Goal: Task Accomplishment & Management: Manage account settings

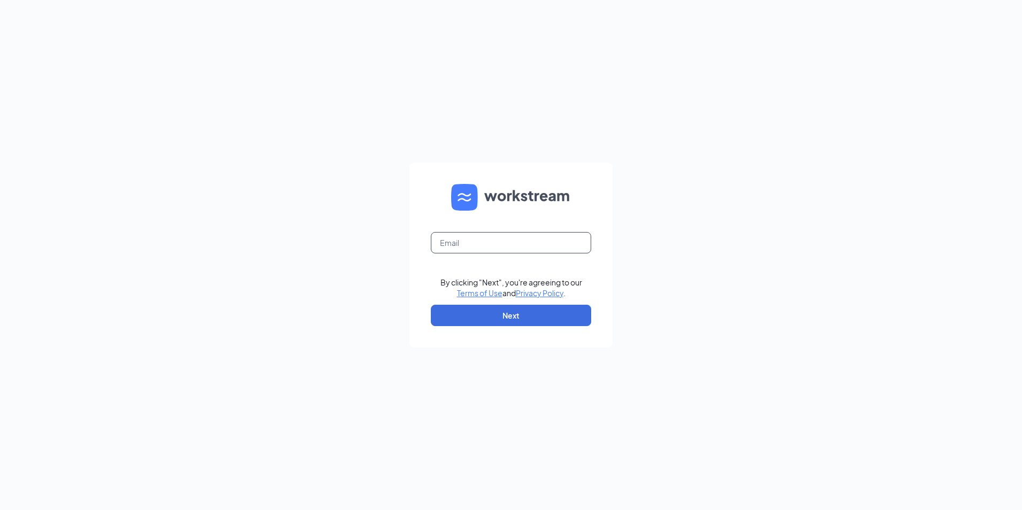
click at [470, 250] on input "text" at bounding box center [511, 242] width 160 height 21
type input "[PERSON_NAME][EMAIL_ADDRESS][DOMAIN_NAME]"
click at [489, 306] on button "Next" at bounding box center [511, 315] width 160 height 21
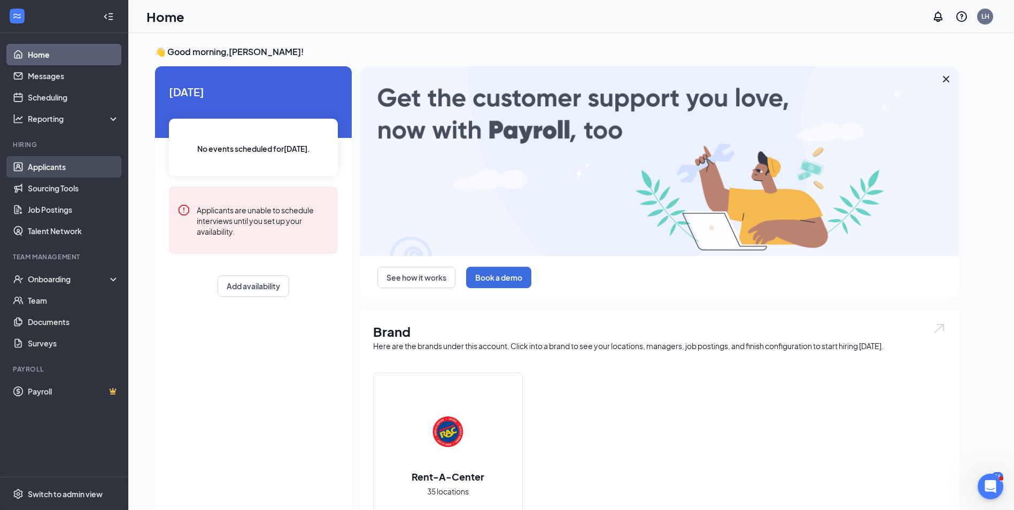
click at [60, 171] on link "Applicants" at bounding box center [73, 166] width 91 height 21
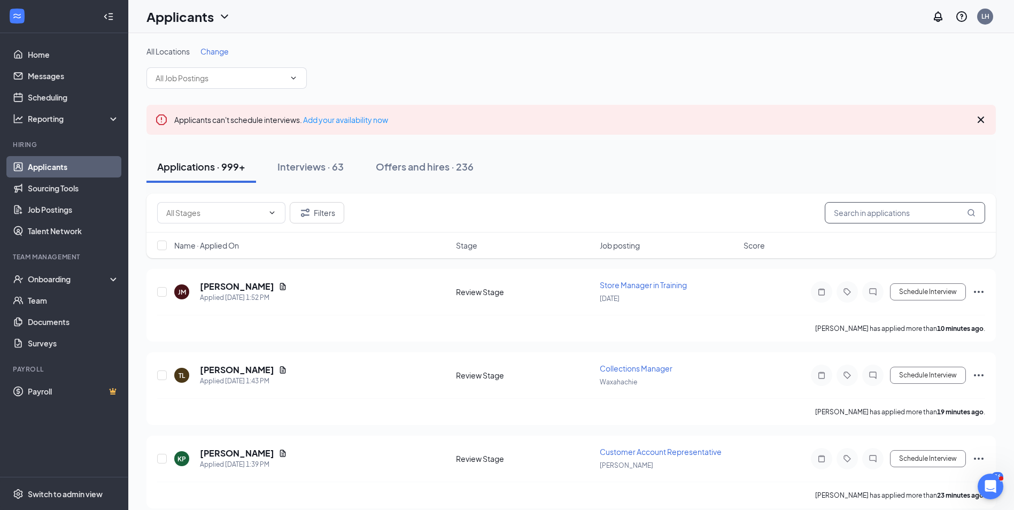
click at [856, 217] on input "text" at bounding box center [905, 212] width 160 height 21
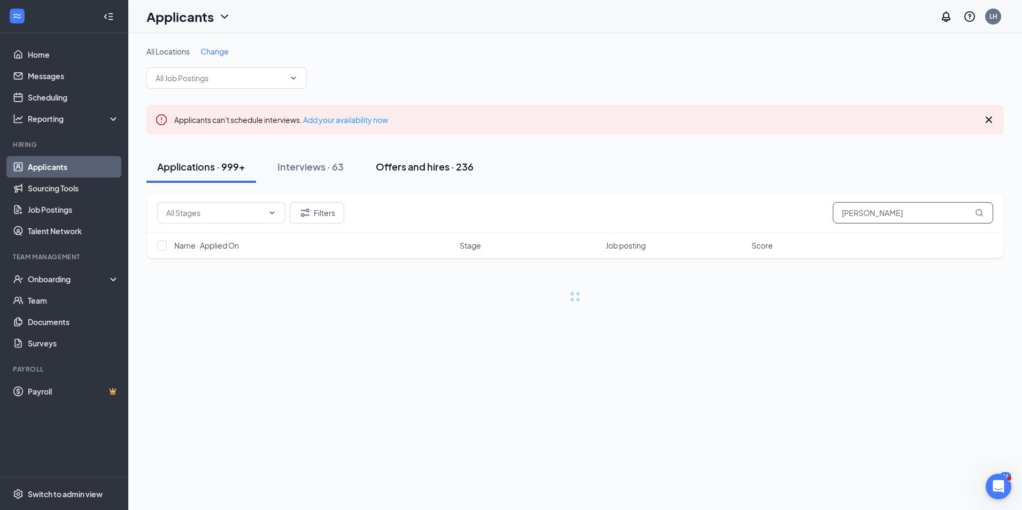
type input "drake"
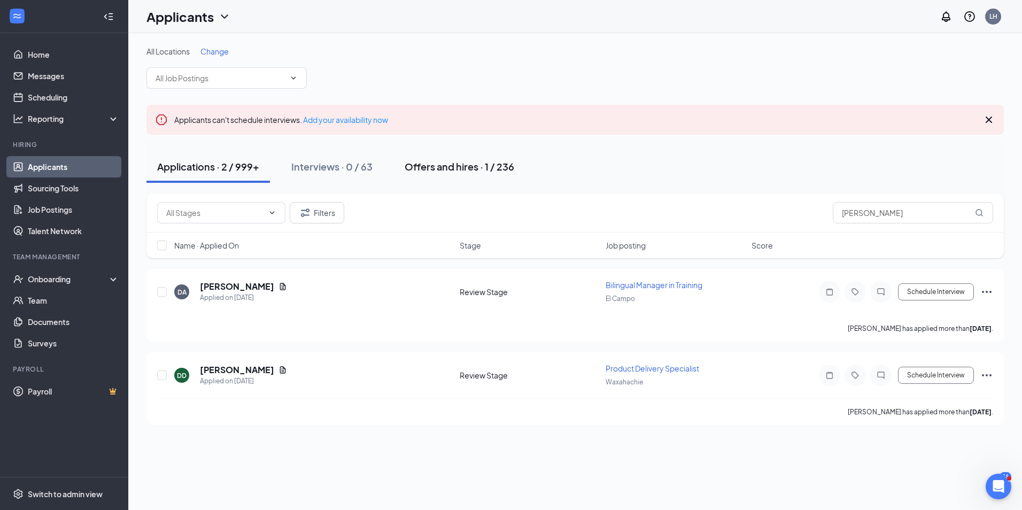
click at [429, 173] on button "Offers and hires · 1 / 236" at bounding box center [459, 167] width 131 height 32
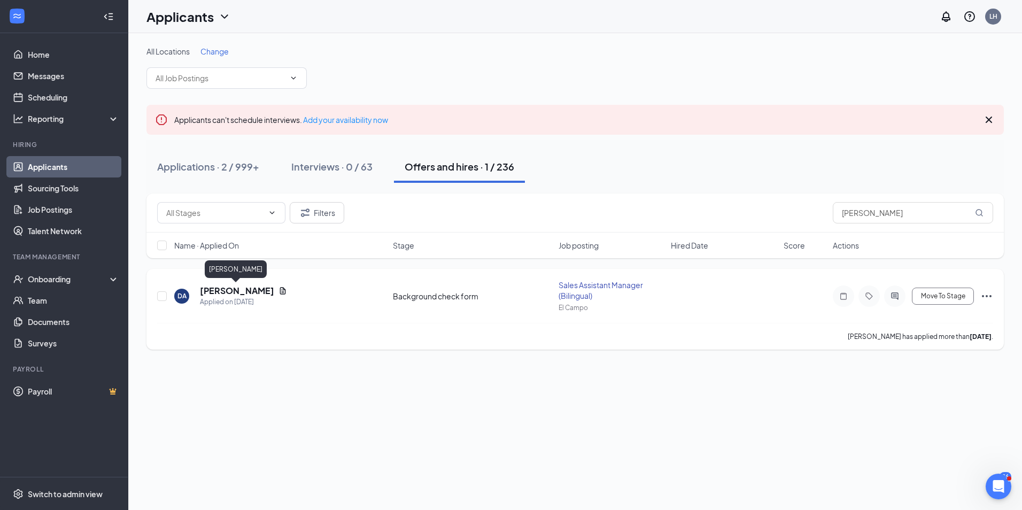
click at [224, 290] on h5 "Drake Avendano" at bounding box center [237, 291] width 74 height 12
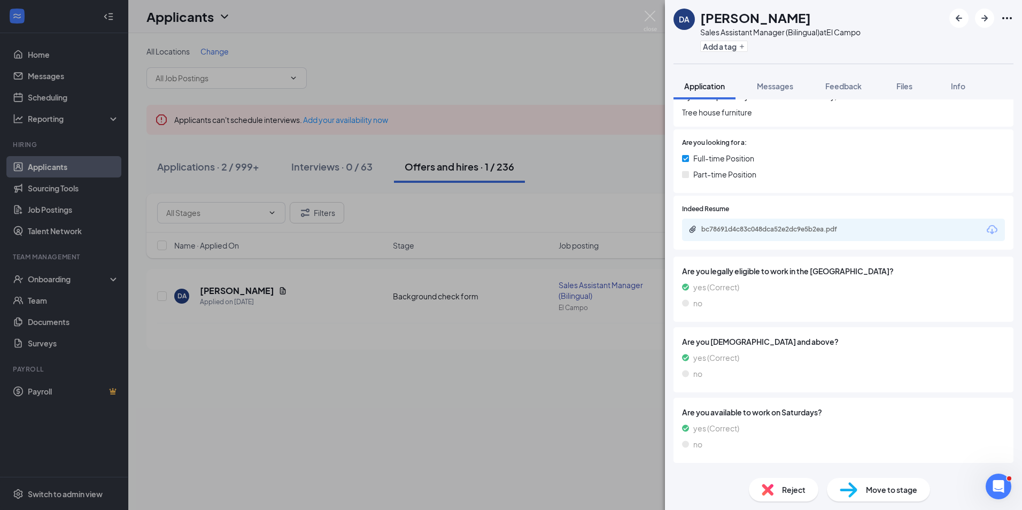
scroll to position [287, 0]
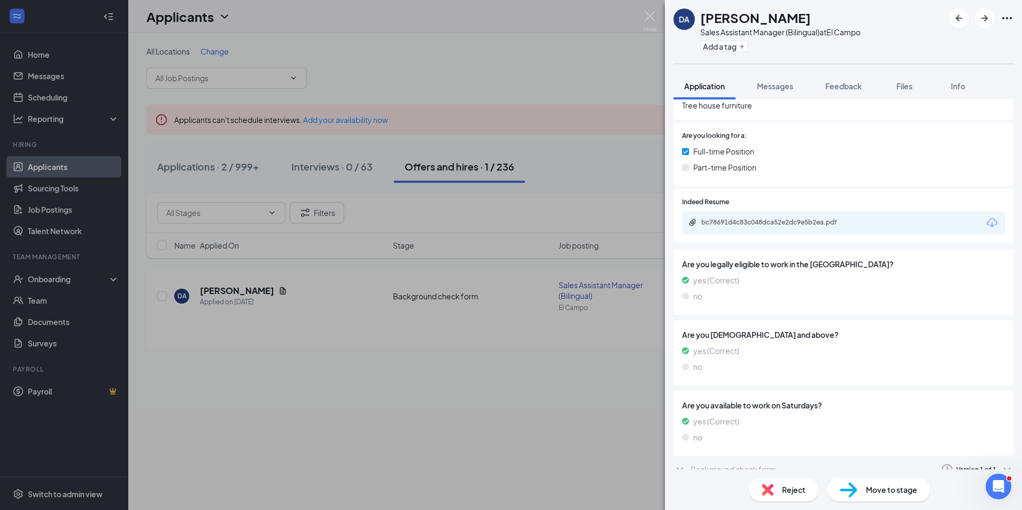
click at [683, 463] on icon "ChevronDown" at bounding box center [680, 469] width 13 height 13
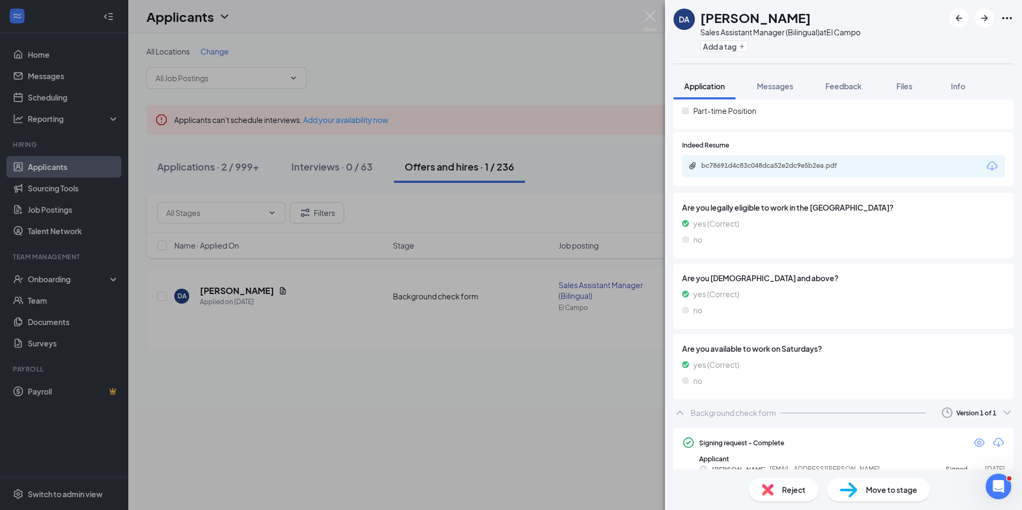
scroll to position [352, 0]
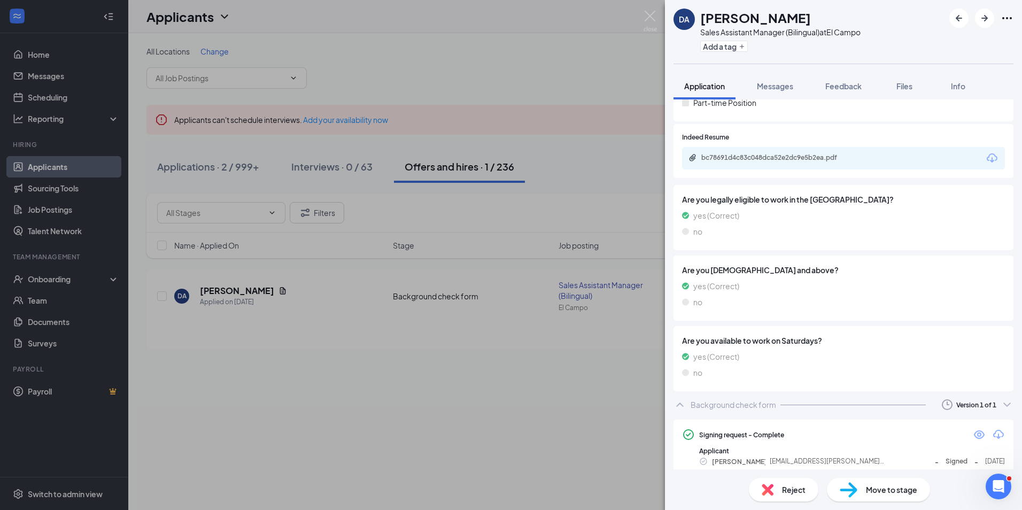
click at [478, 376] on div "DA Drake Avendano Sales Assistant Manager (Bilingual) at El Campo Add a tag App…" at bounding box center [511, 255] width 1022 height 510
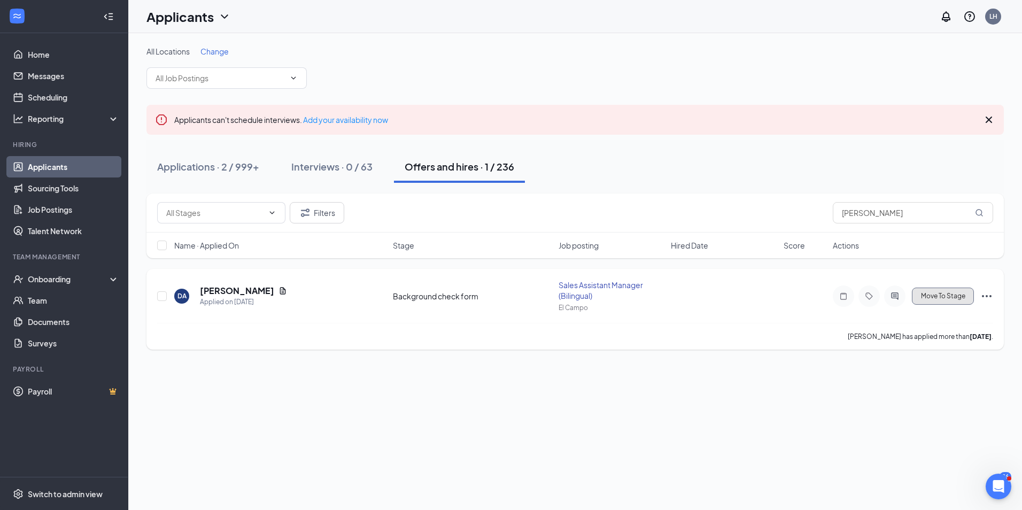
click at [941, 290] on button "Move To Stage" at bounding box center [943, 296] width 62 height 17
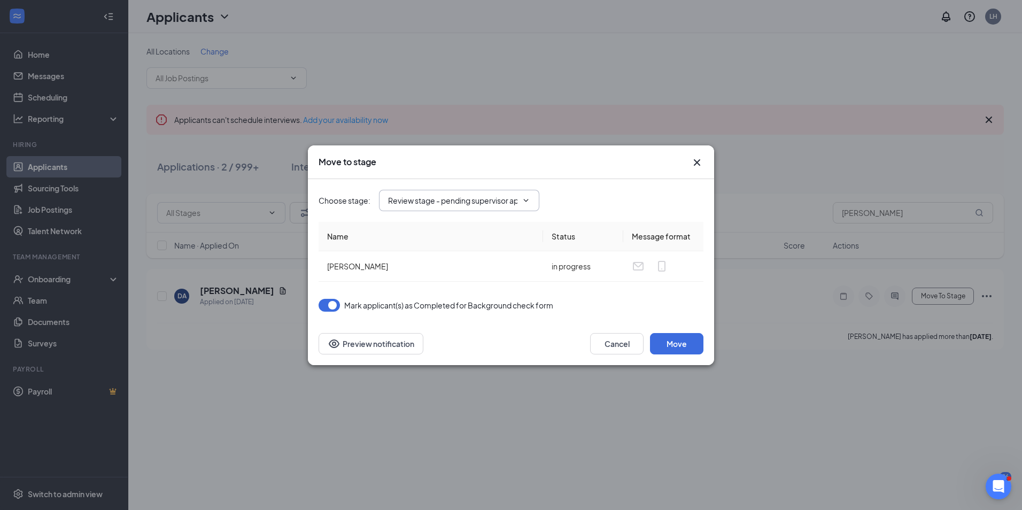
click at [529, 200] on icon "ChevronDown" at bounding box center [526, 200] width 9 height 9
click at [527, 200] on icon "ChevronDown" at bounding box center [526, 200] width 9 height 9
click at [519, 199] on span "Review stage - pending supervisor approval to move the candidate to the backgro…" at bounding box center [459, 200] width 160 height 21
drag, startPoint x: 519, startPoint y: 199, endPoint x: 509, endPoint y: 200, distance: 9.1
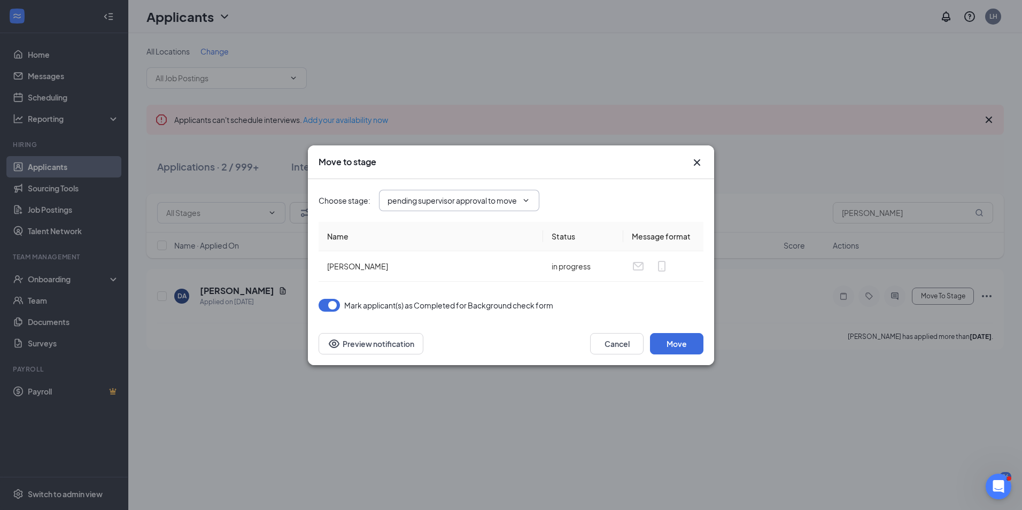
click at [509, 200] on span "Review stage - pending supervisor approval to move the candidate to the backgro…" at bounding box center [459, 200] width 160 height 21
click at [509, 200] on input "Review stage - pending supervisor approval to move the candidate to the backgro…" at bounding box center [452, 201] width 129 height 12
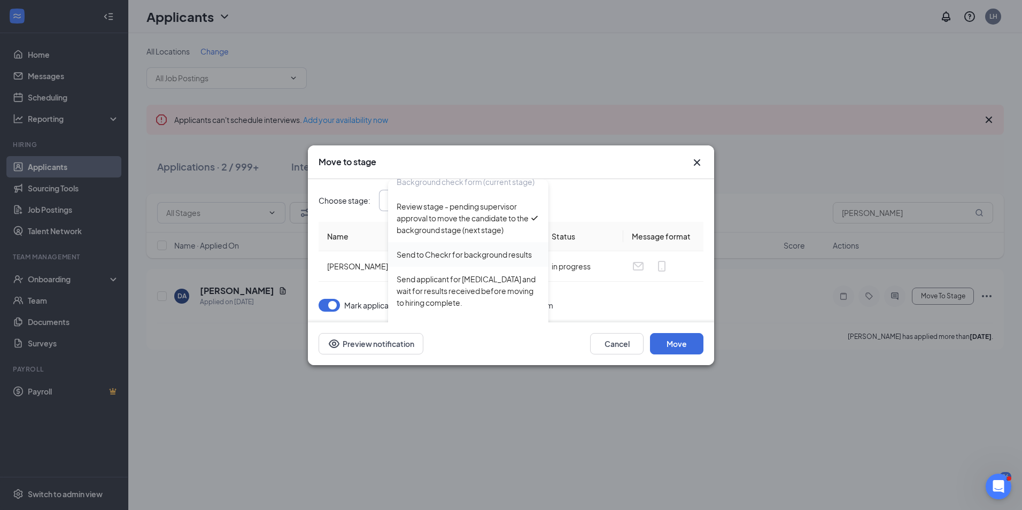
scroll to position [0, 0]
click at [426, 249] on div "Send to Checkr for background results" at bounding box center [464, 255] width 135 height 12
type input "Send to Checkr for background results"
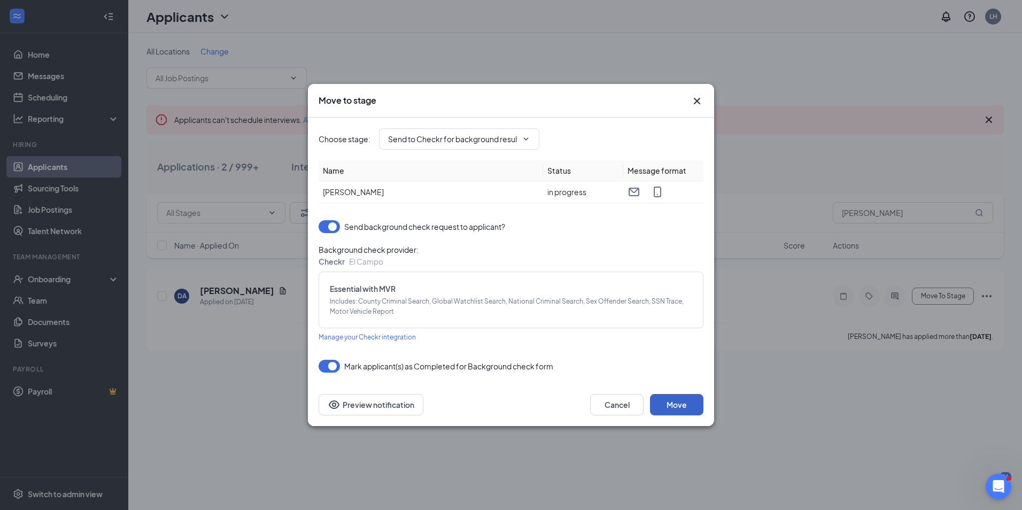
click at [673, 397] on button "Move" at bounding box center [676, 404] width 53 height 21
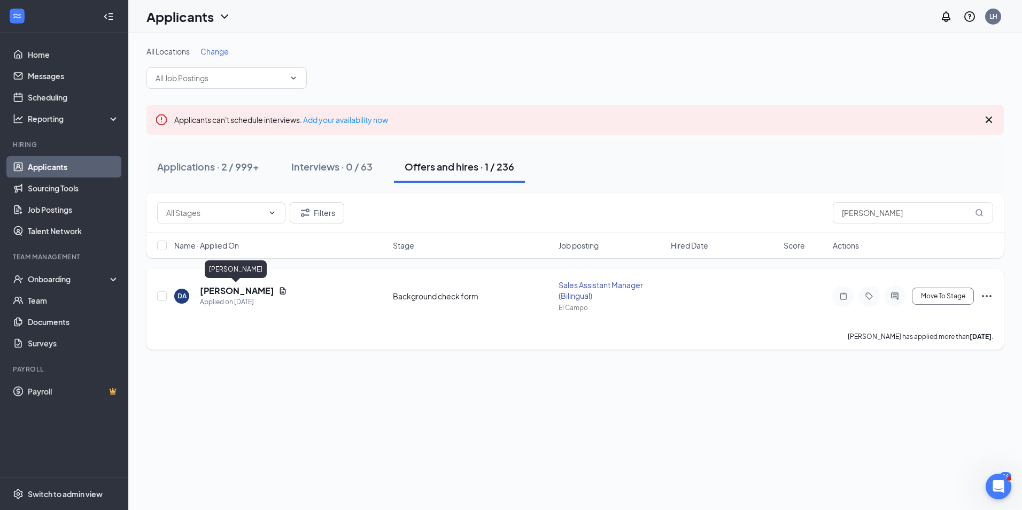
click at [226, 287] on h5 "Drake Avendano" at bounding box center [237, 291] width 74 height 12
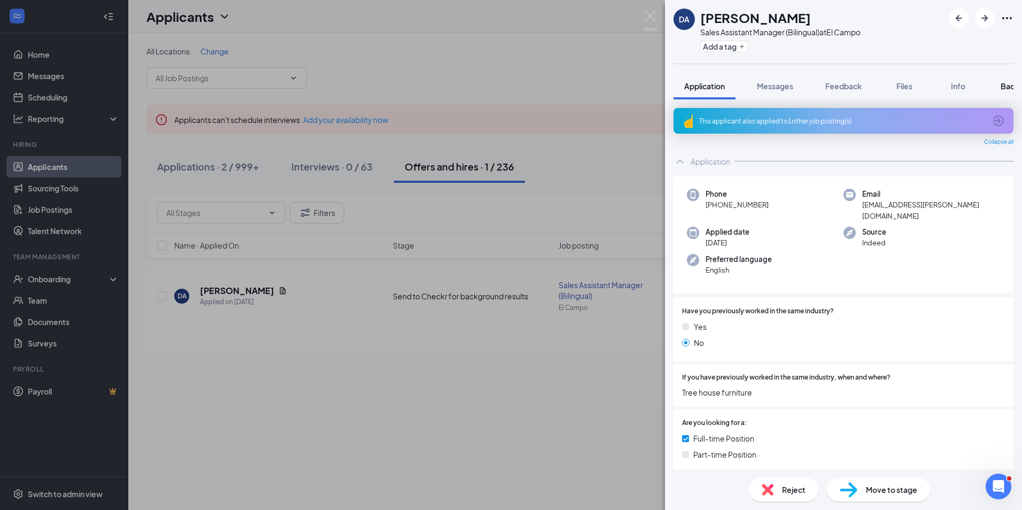
click at [1008, 84] on span "Background" at bounding box center [1023, 86] width 44 height 10
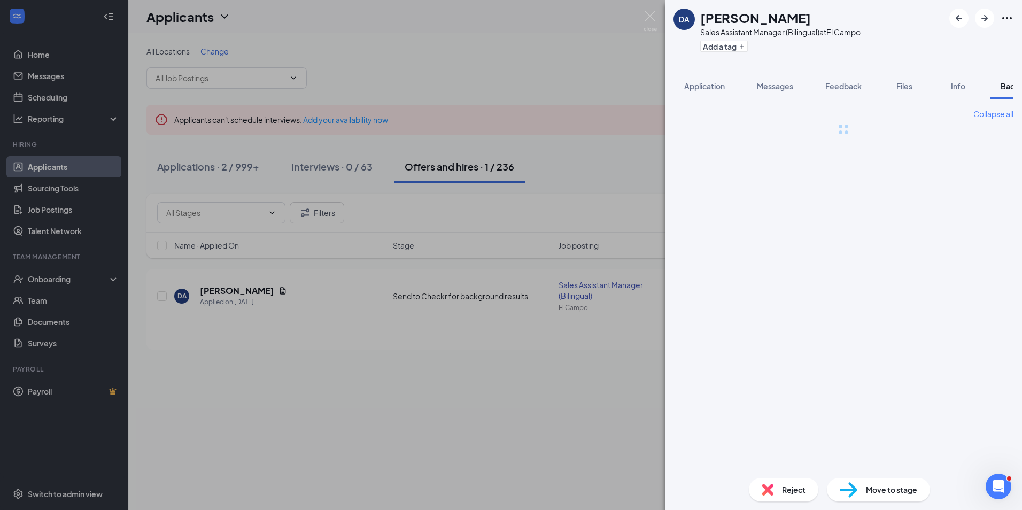
scroll to position [0, 44]
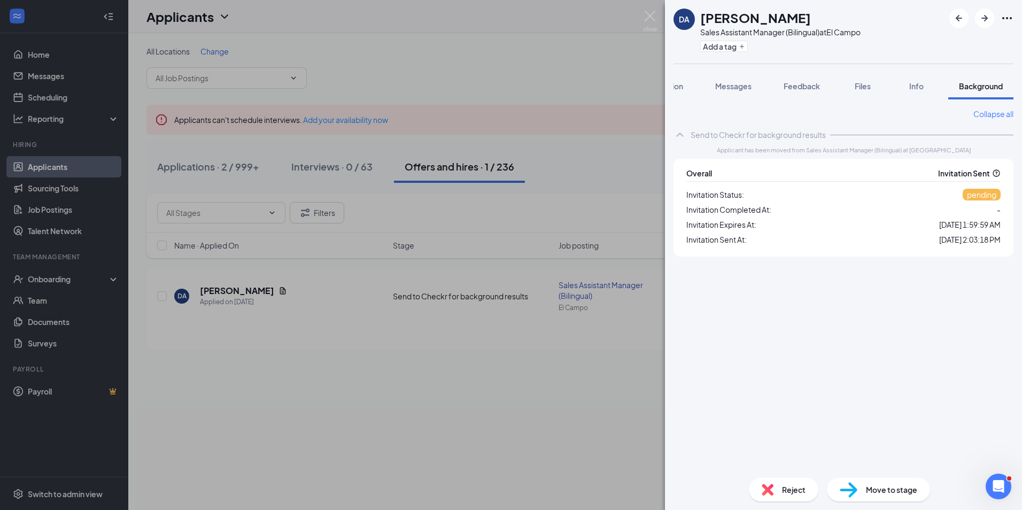
click at [563, 398] on div "DA Drake Avendano Sales Assistant Manager (Bilingual) at El Campo Add a tag App…" at bounding box center [511, 255] width 1022 height 510
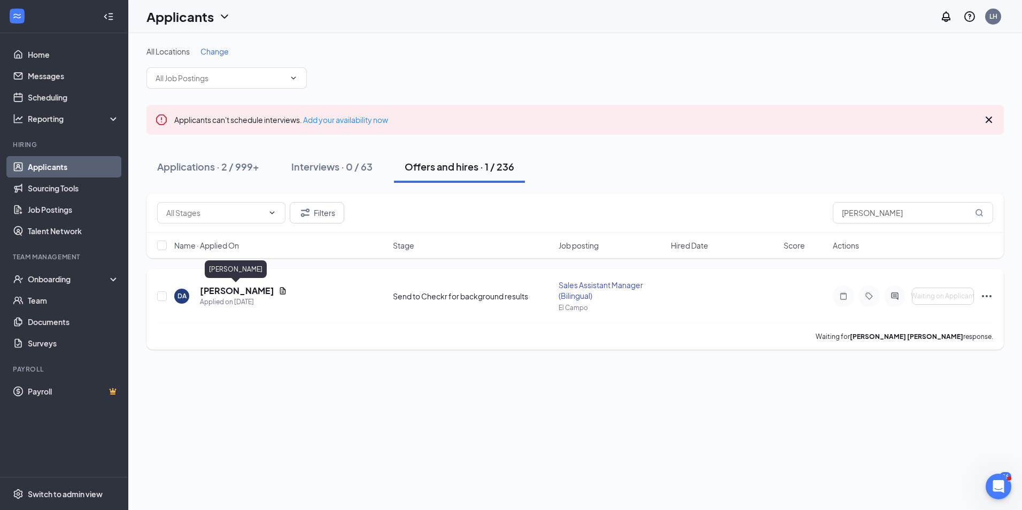
click at [241, 295] on h5 "Drake Avendano" at bounding box center [237, 291] width 74 height 12
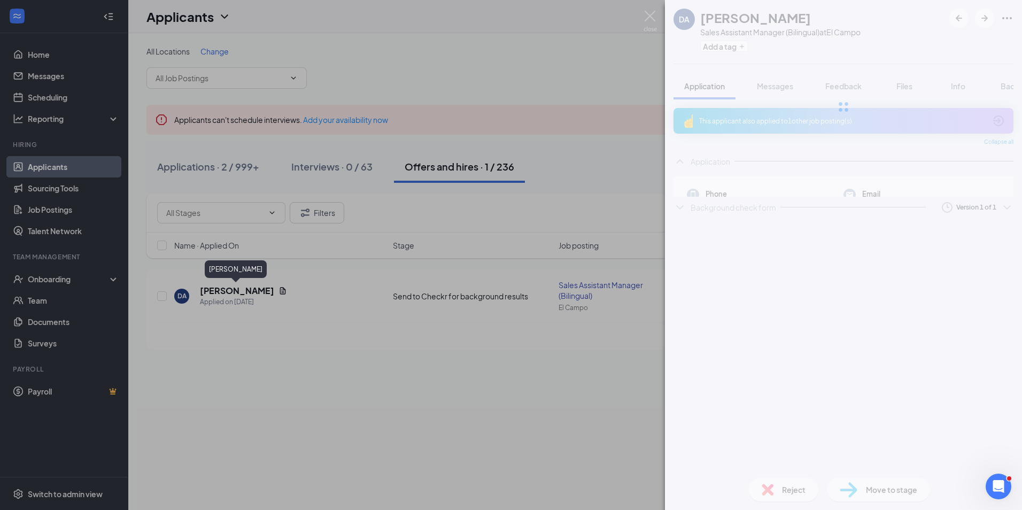
click at [241, 292] on div "DA Drake Avendano Sales Assistant Manager (Bilingual) at El Campo Add a tag App…" at bounding box center [511, 255] width 1022 height 510
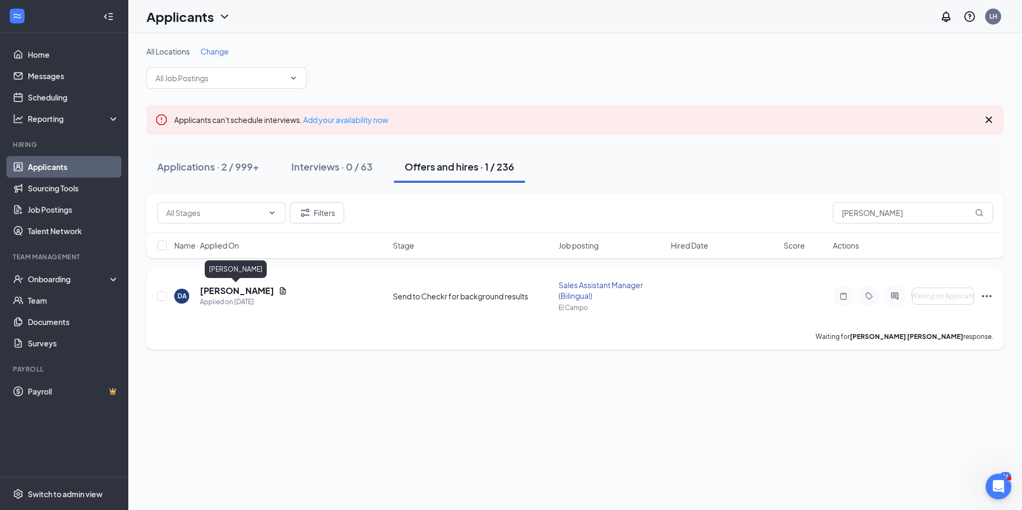
click at [241, 292] on h5 "Drake Avendano" at bounding box center [237, 291] width 74 height 12
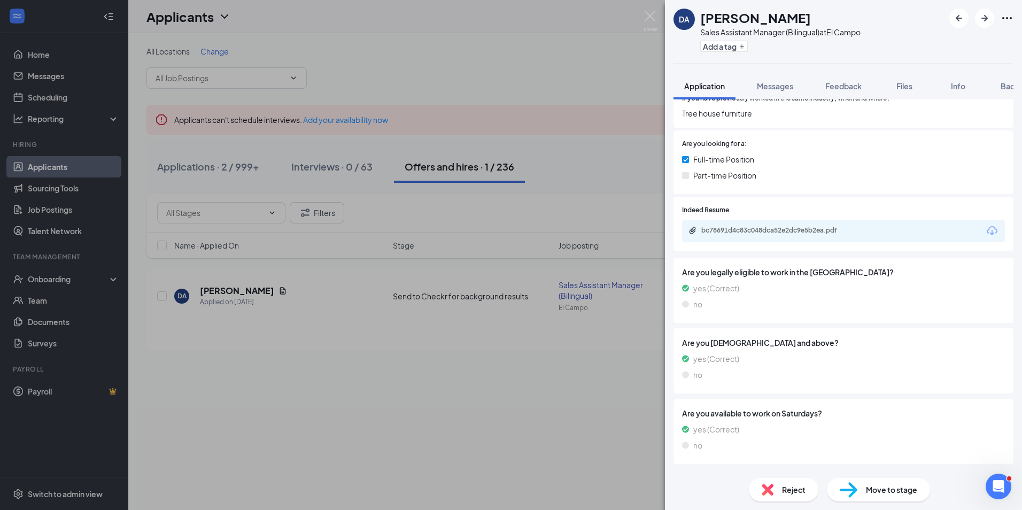
scroll to position [287, 0]
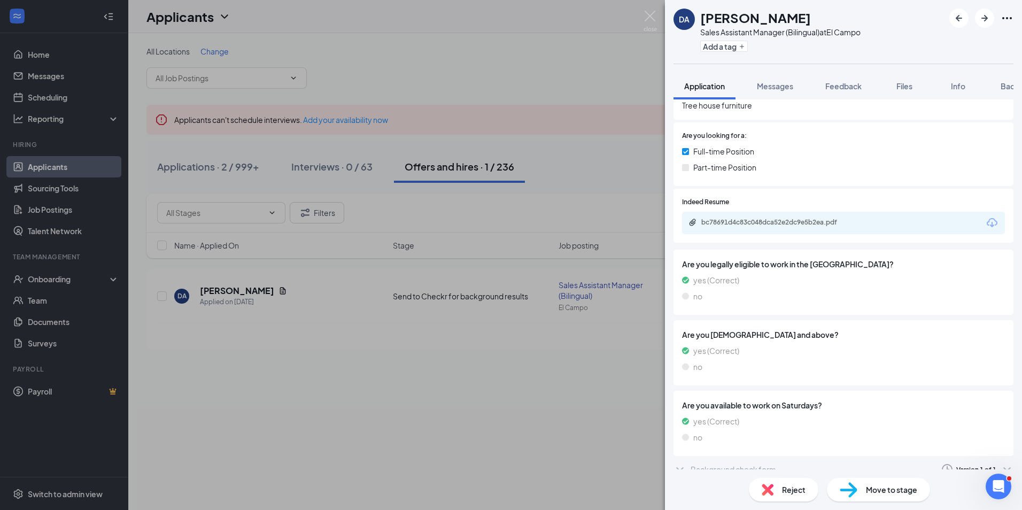
click at [679, 463] on icon "ChevronDown" at bounding box center [680, 469] width 13 height 13
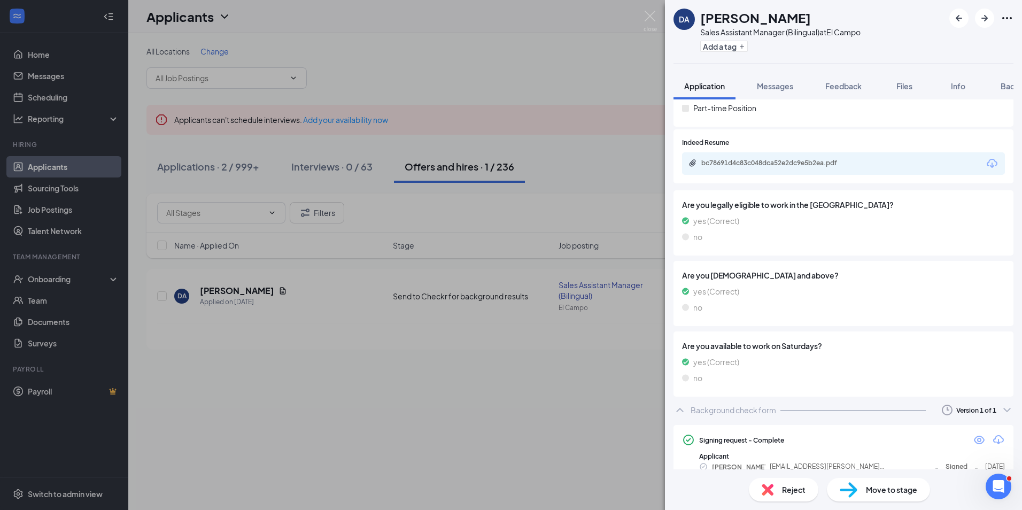
scroll to position [352, 0]
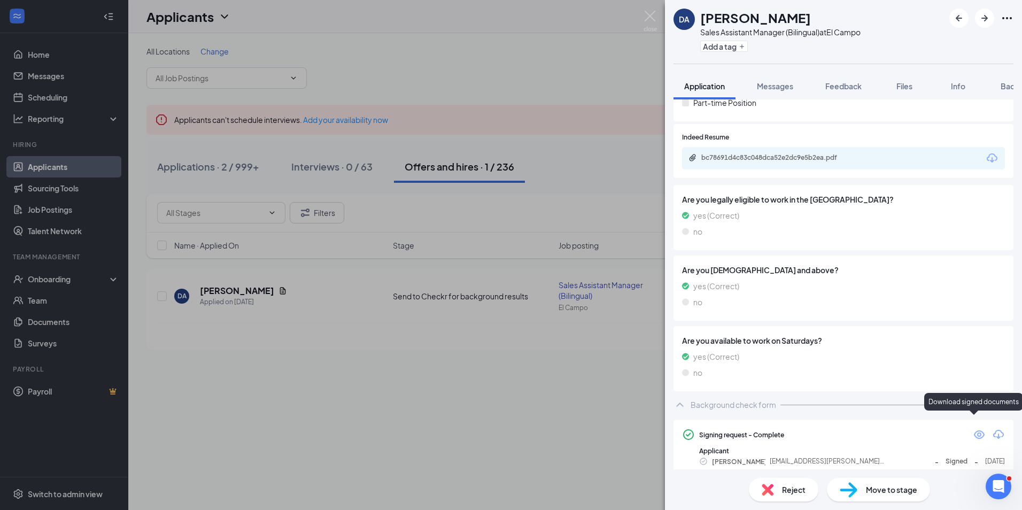
click at [993, 430] on icon "Download" at bounding box center [998, 434] width 11 height 9
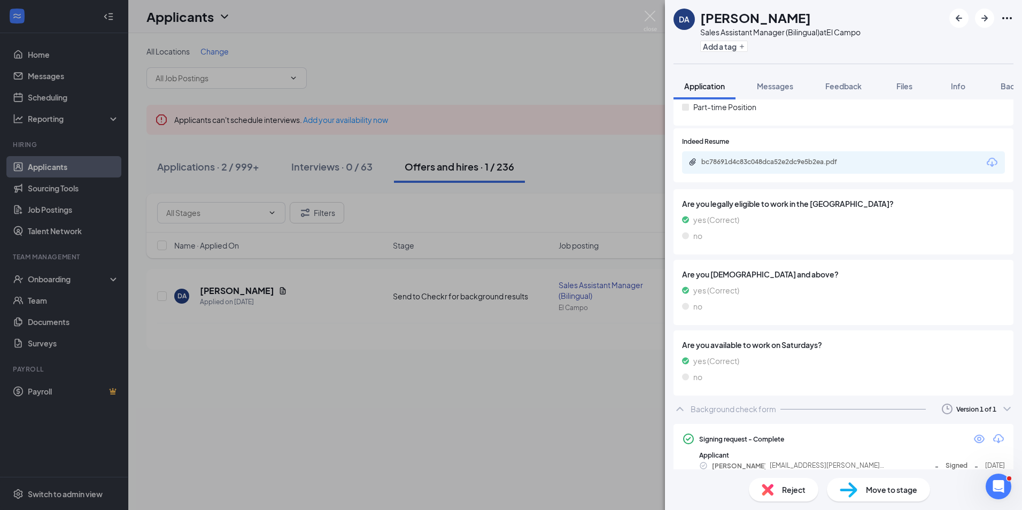
click at [571, 330] on div "DA Drake Avendano Sales Assistant Manager (Bilingual) at El Campo Add a tag App…" at bounding box center [511, 255] width 1022 height 510
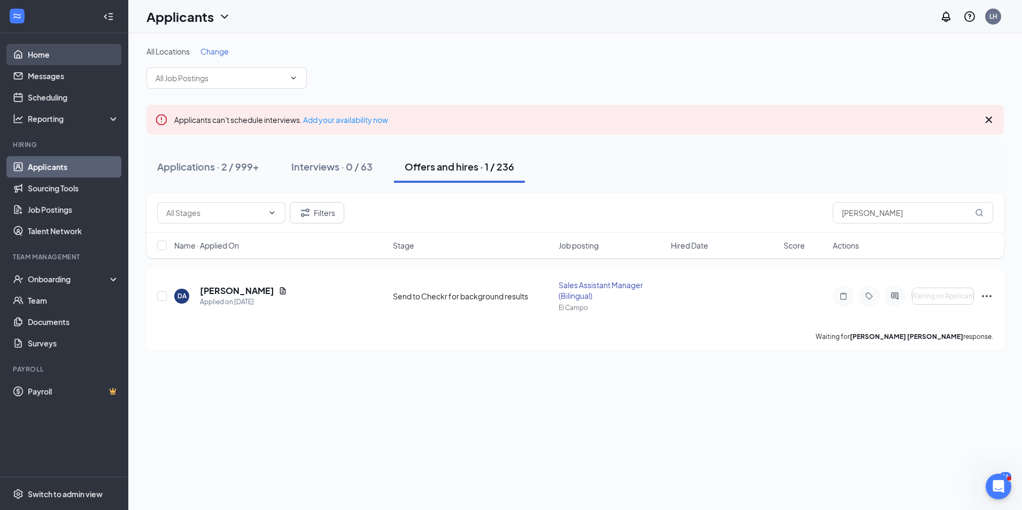
click at [36, 59] on link "Home" at bounding box center [73, 54] width 91 height 21
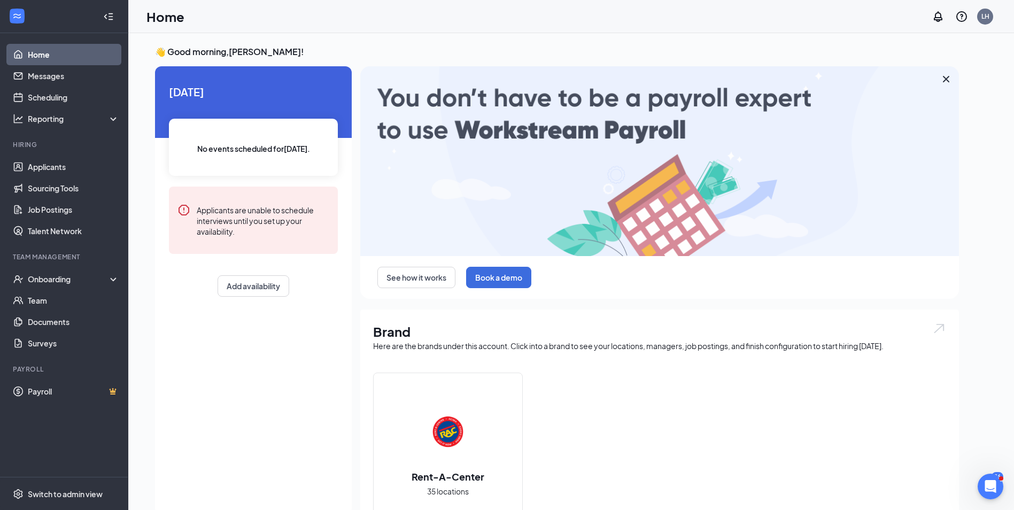
click at [995, 10] on div "Home LH" at bounding box center [571, 16] width 886 height 33
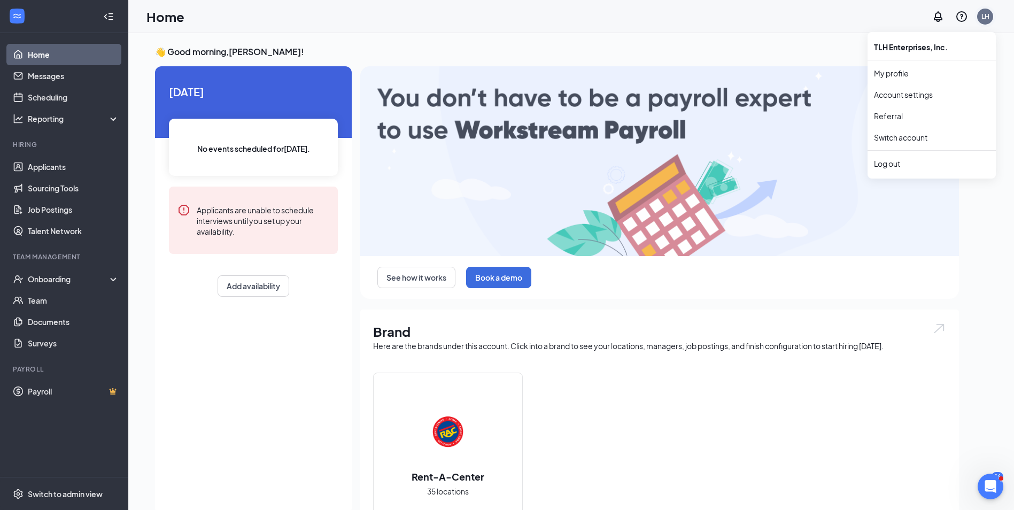
click at [986, 19] on div "LH" at bounding box center [986, 16] width 8 height 9
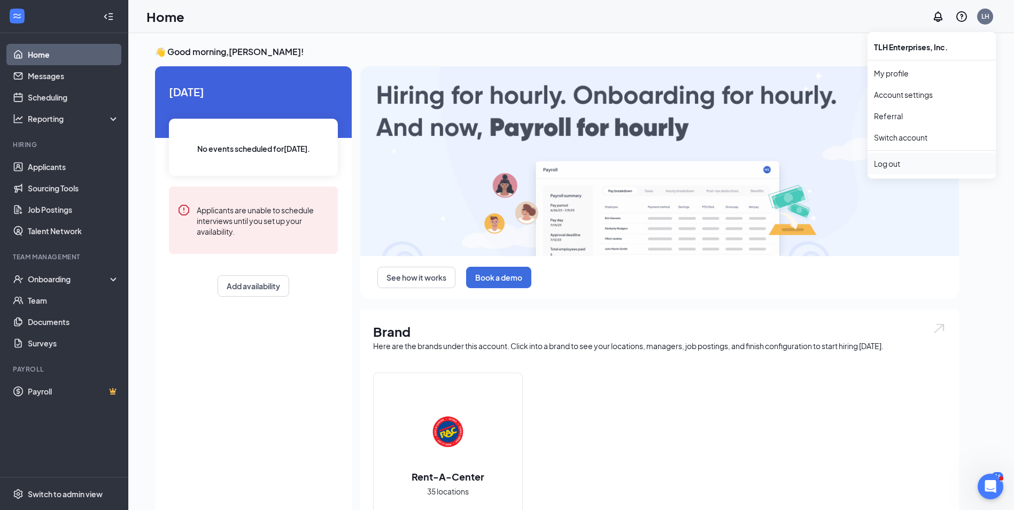
click at [897, 161] on div "Log out" at bounding box center [931, 163] width 115 height 11
